Goal: Task Accomplishment & Management: Complete application form

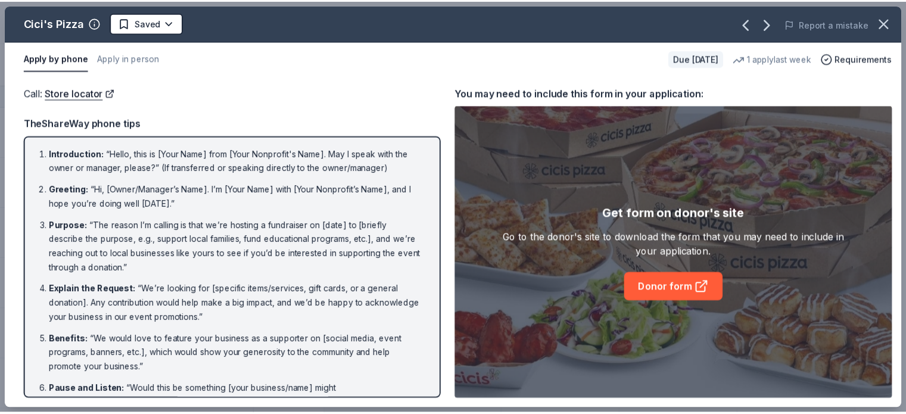
scroll to position [129, 0]
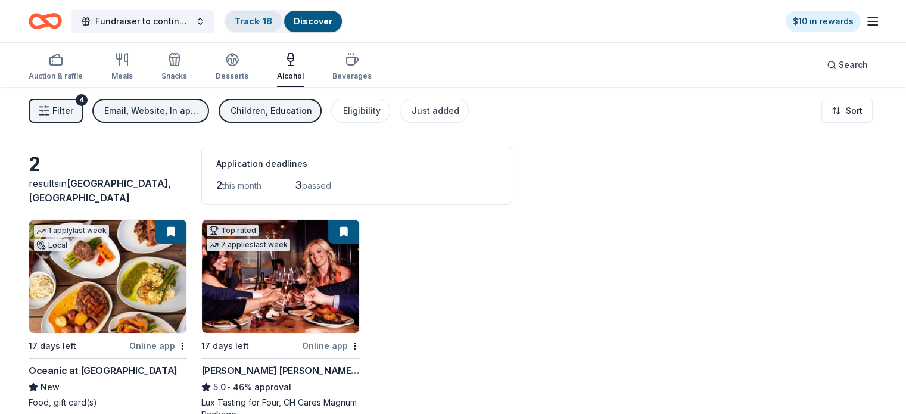
click at [262, 22] on link "Track · 18" at bounding box center [254, 21] width 38 height 10
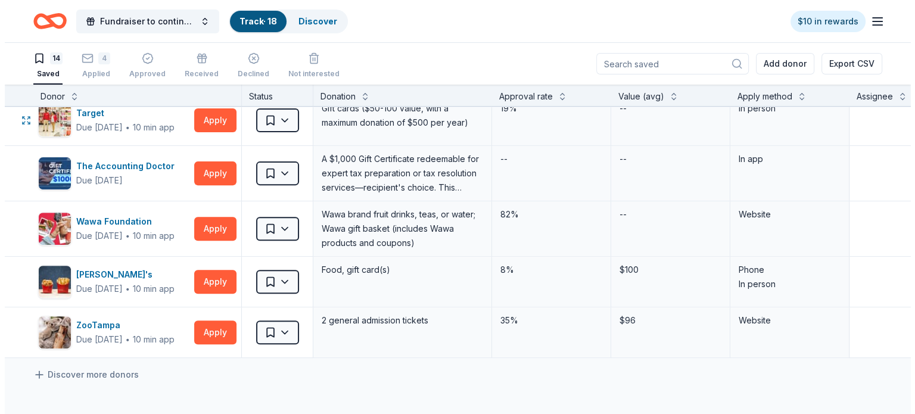
scroll to position [469, 0]
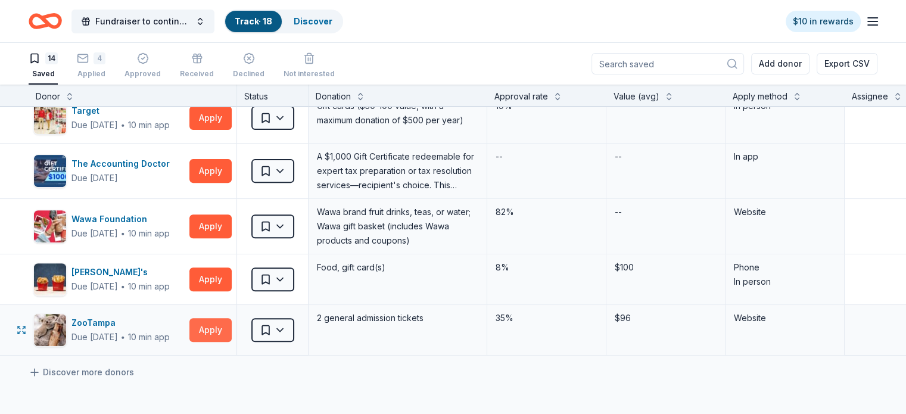
click at [232, 334] on button "Apply" at bounding box center [210, 330] width 42 height 24
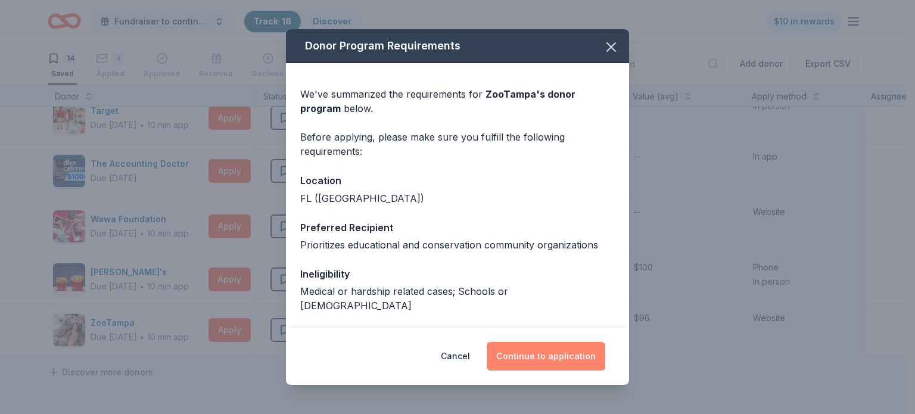
click at [548, 354] on button "Continue to application" at bounding box center [546, 356] width 119 height 29
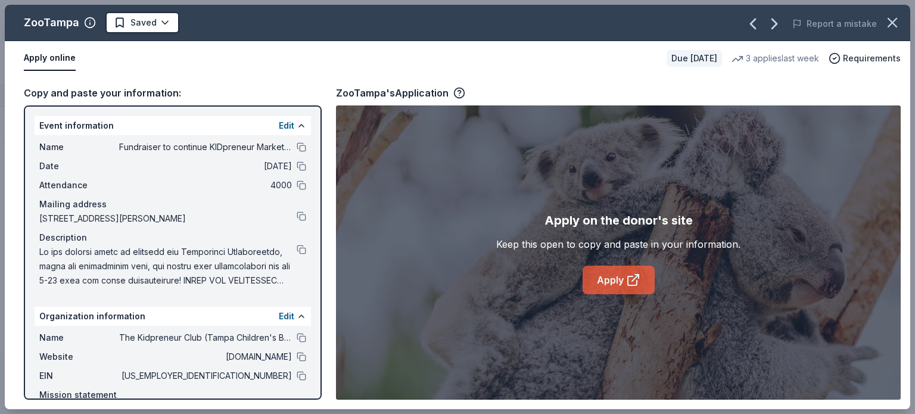
click at [607, 279] on link "Apply" at bounding box center [619, 280] width 72 height 29
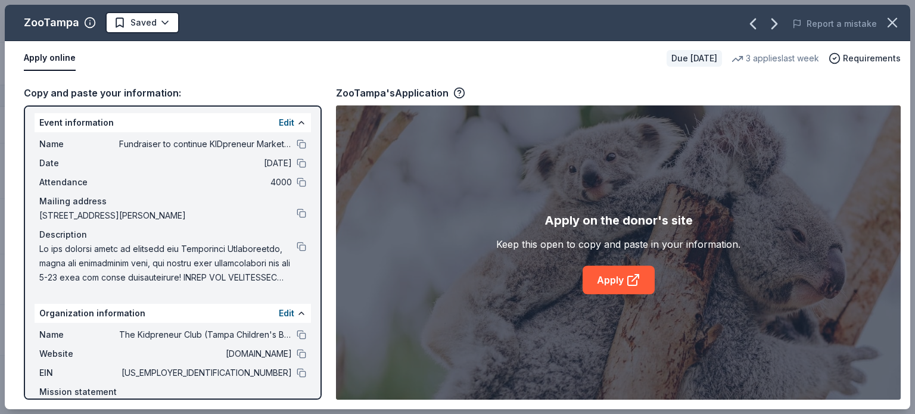
scroll to position [0, 0]
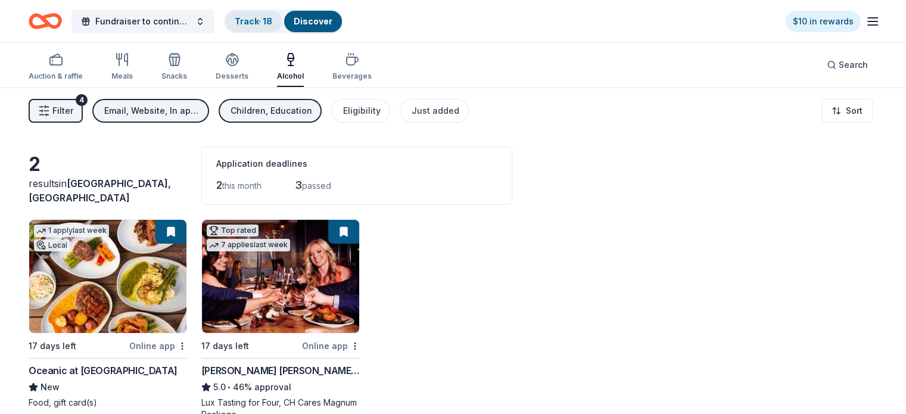
click at [272, 23] on link "Track · 18" at bounding box center [254, 21] width 38 height 10
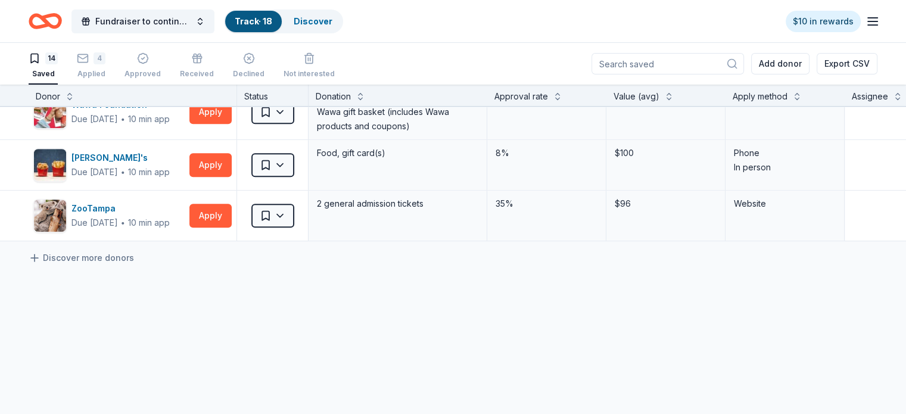
scroll to position [641, 0]
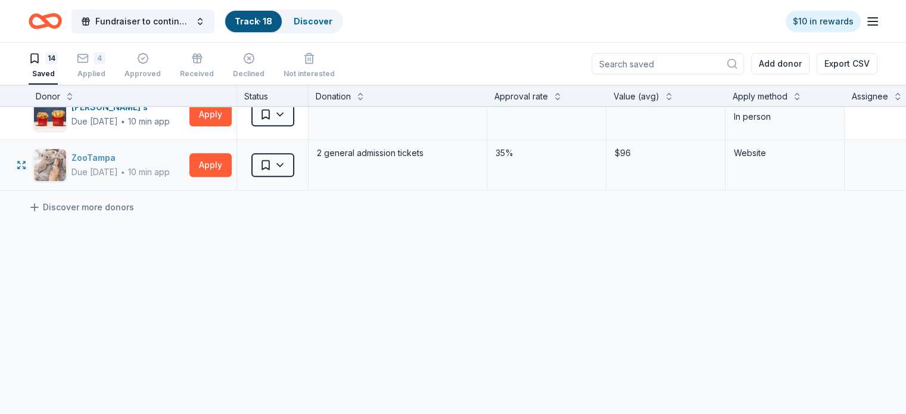
click at [113, 151] on div "ZooTampa" at bounding box center [120, 158] width 98 height 14
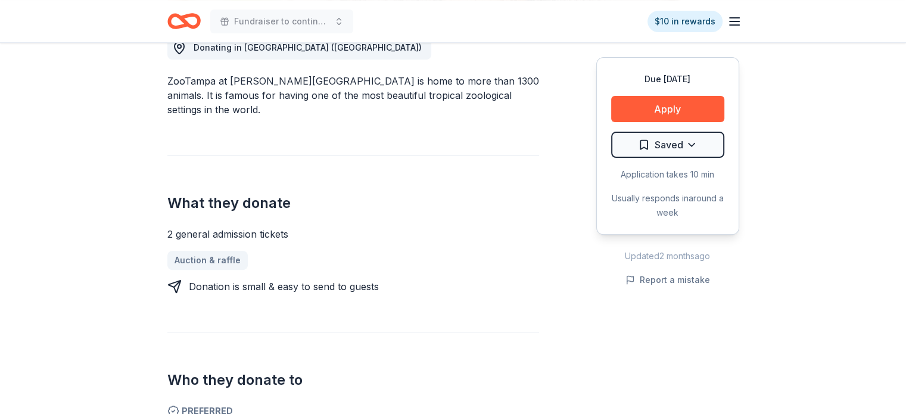
scroll to position [355, 0]
drag, startPoint x: 160, startPoint y: 216, endPoint x: 308, endPoint y: 228, distance: 148.8
drag, startPoint x: 295, startPoint y: 220, endPoint x: 167, endPoint y: 214, distance: 127.7
click at [167, 227] on div "2 general admission tickets" at bounding box center [353, 234] width 372 height 14
